Goal: Use online tool/utility: Utilize a website feature to perform a specific function

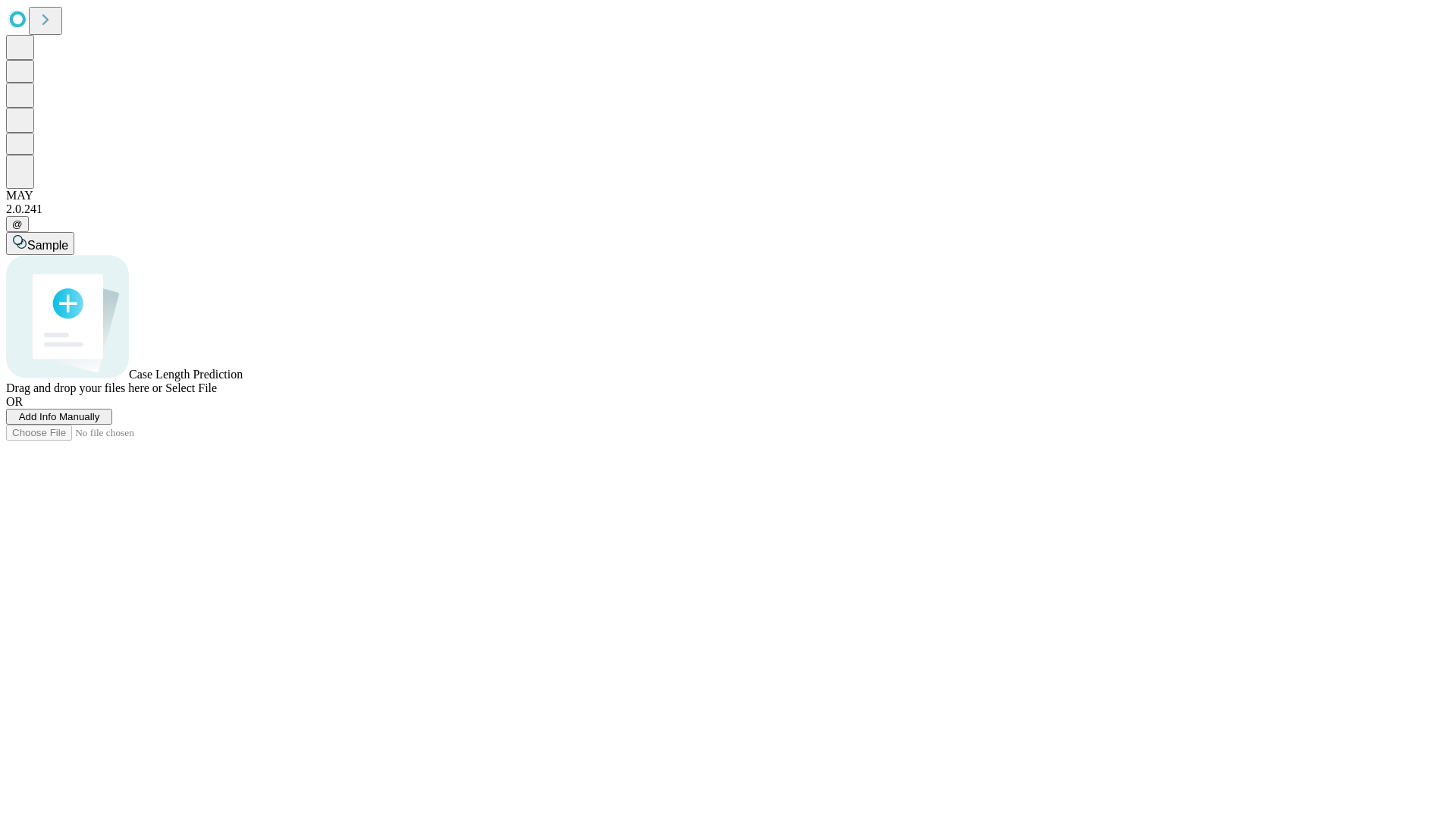
click at [217, 394] on span "Select File" at bounding box center [190, 388] width 51 height 13
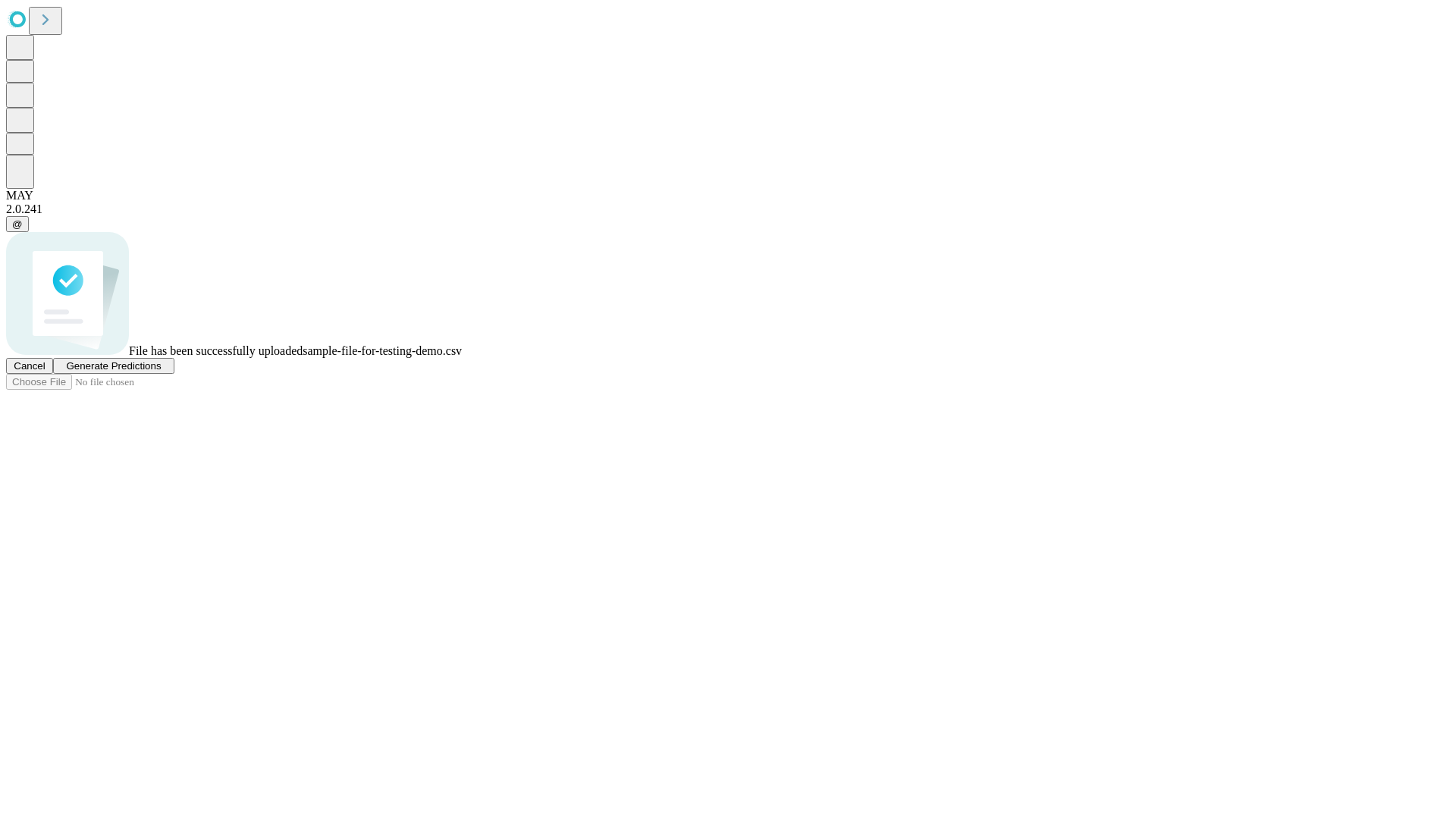
click at [161, 372] on span "Generate Predictions" at bounding box center [114, 366] width 95 height 11
